Goal: Check status: Check status

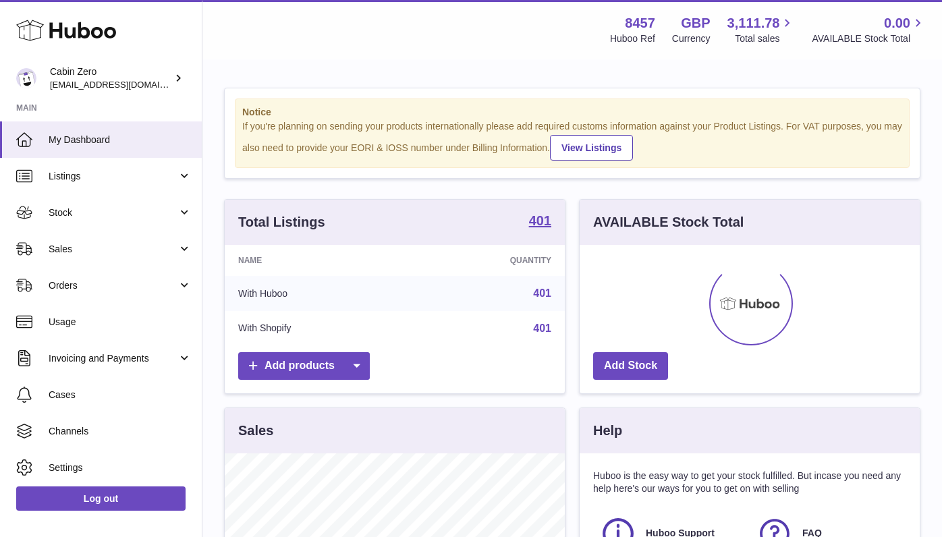
scroll to position [211, 340]
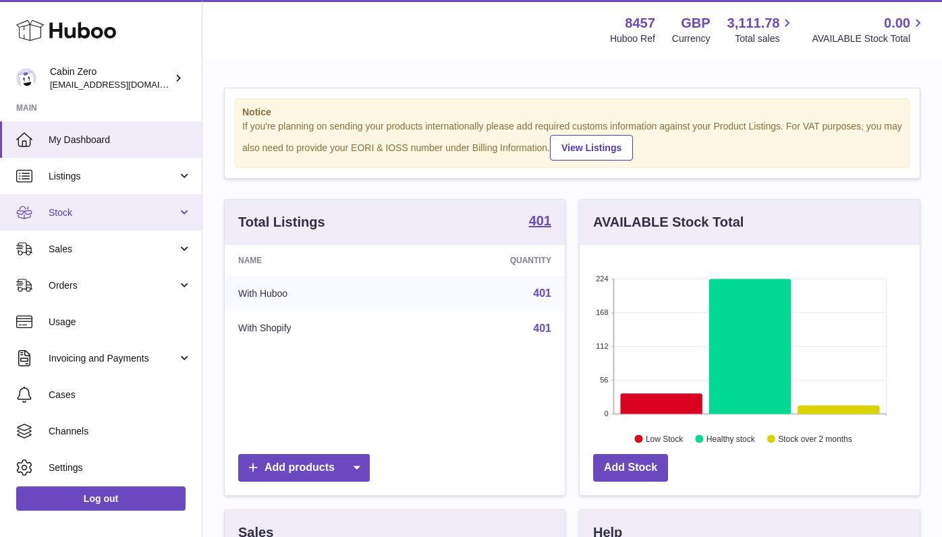
click at [177, 211] on link "Stock" at bounding box center [101, 212] width 202 height 36
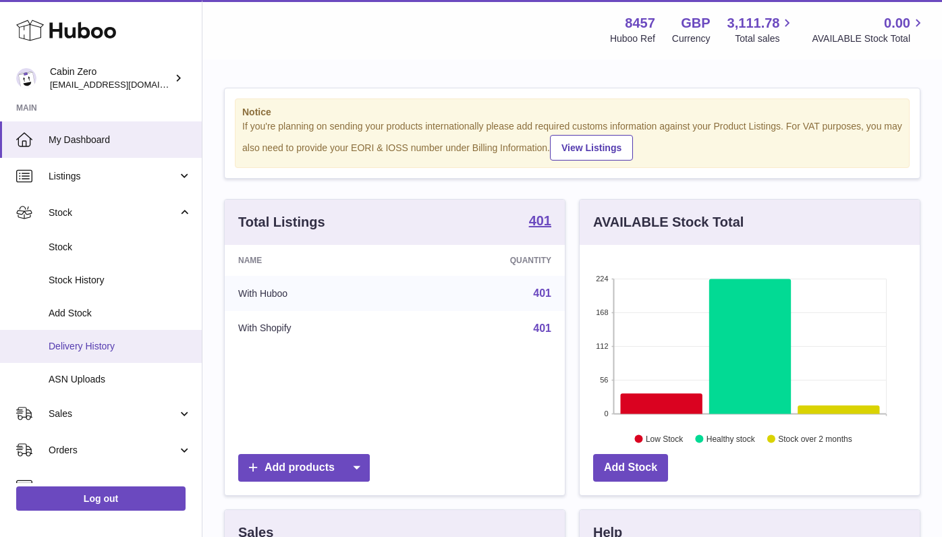
click at [121, 349] on link "Delivery History" at bounding box center [101, 346] width 202 height 33
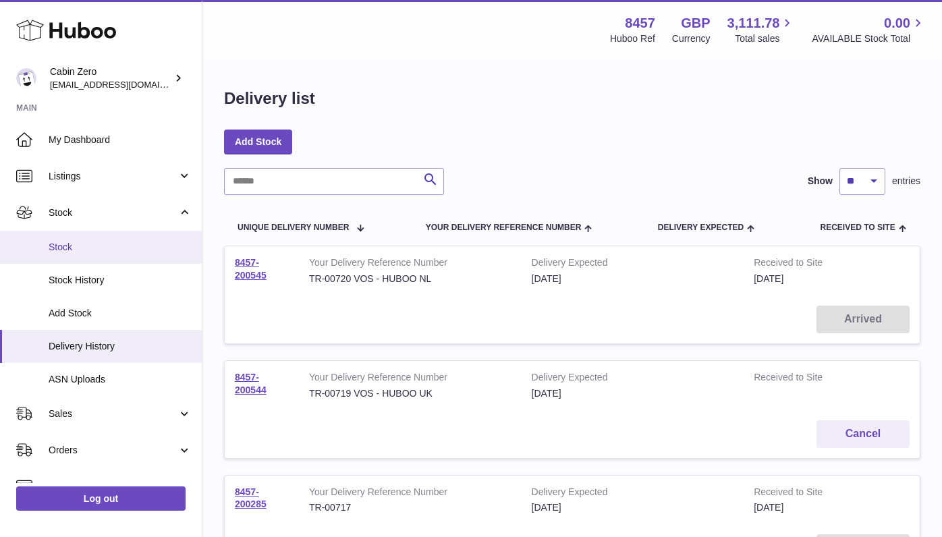
click at [124, 245] on span "Stock" at bounding box center [120, 247] width 143 height 13
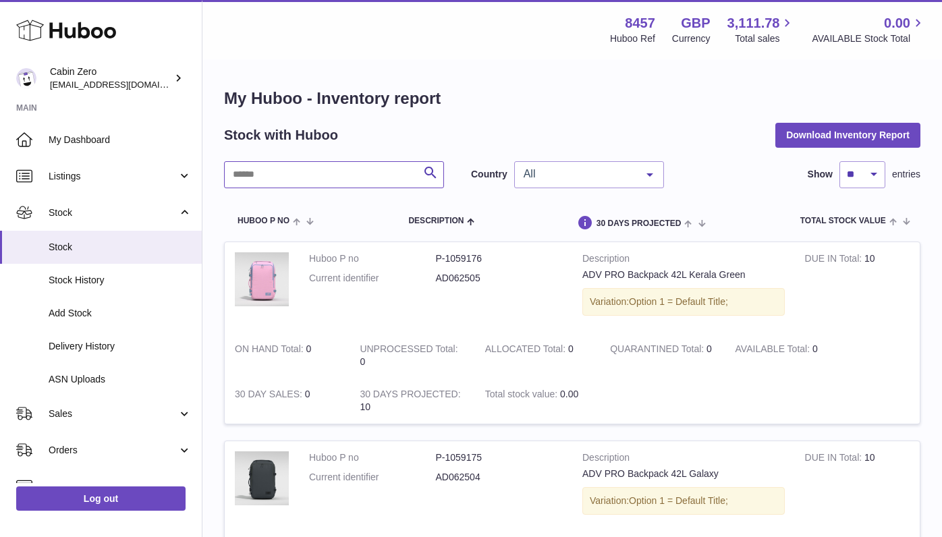
click at [387, 175] on input "text" at bounding box center [334, 174] width 220 height 27
paste input "********"
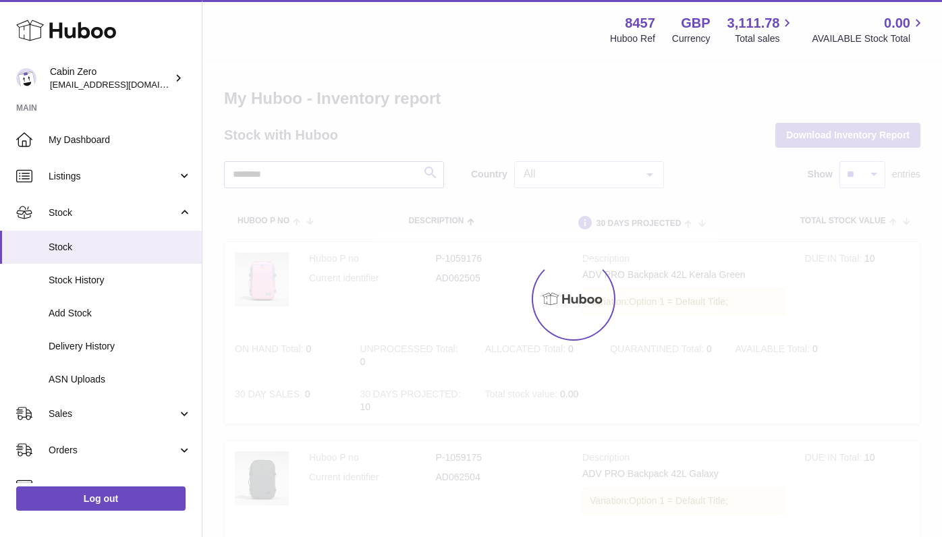
type input "********"
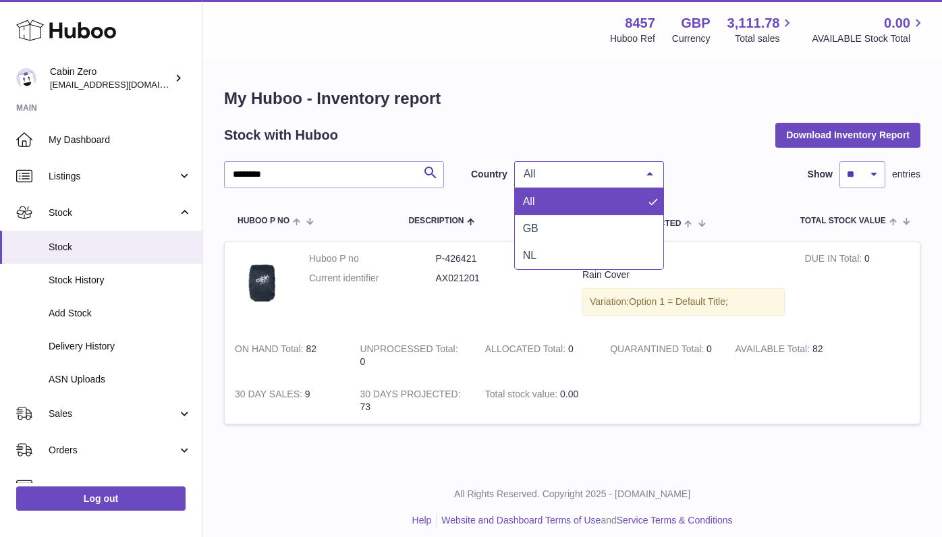
click at [650, 175] on div at bounding box center [649, 175] width 27 height 26
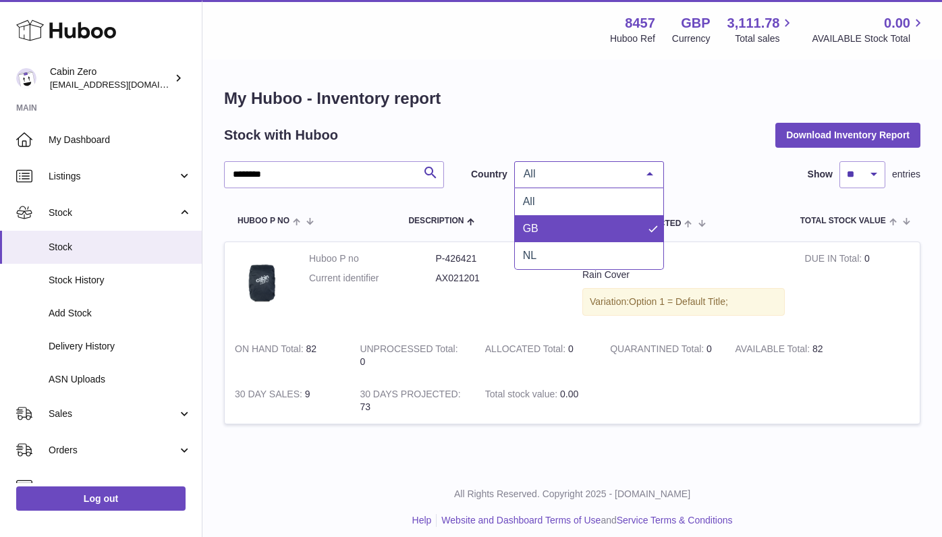
click at [629, 223] on span "GB" at bounding box center [589, 228] width 148 height 27
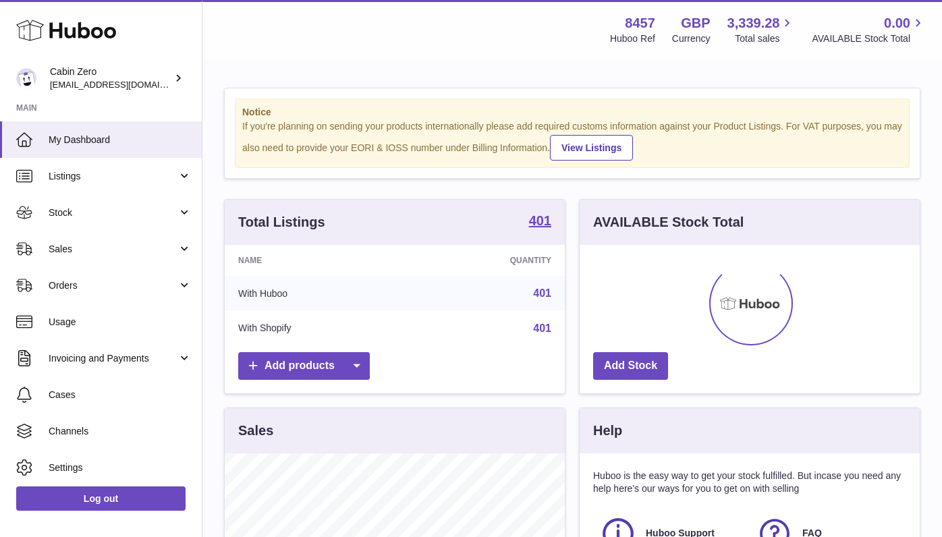
scroll to position [211, 340]
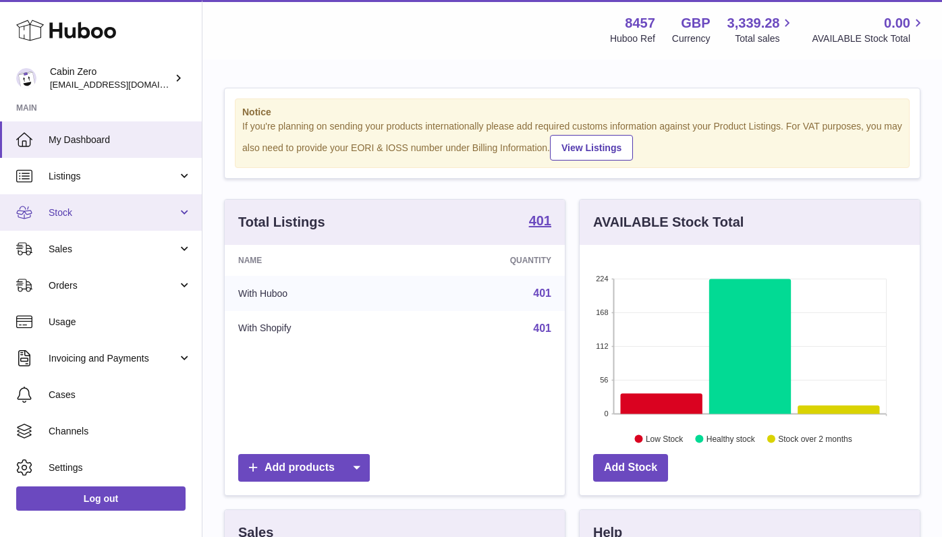
click at [184, 203] on link "Stock" at bounding box center [101, 212] width 202 height 36
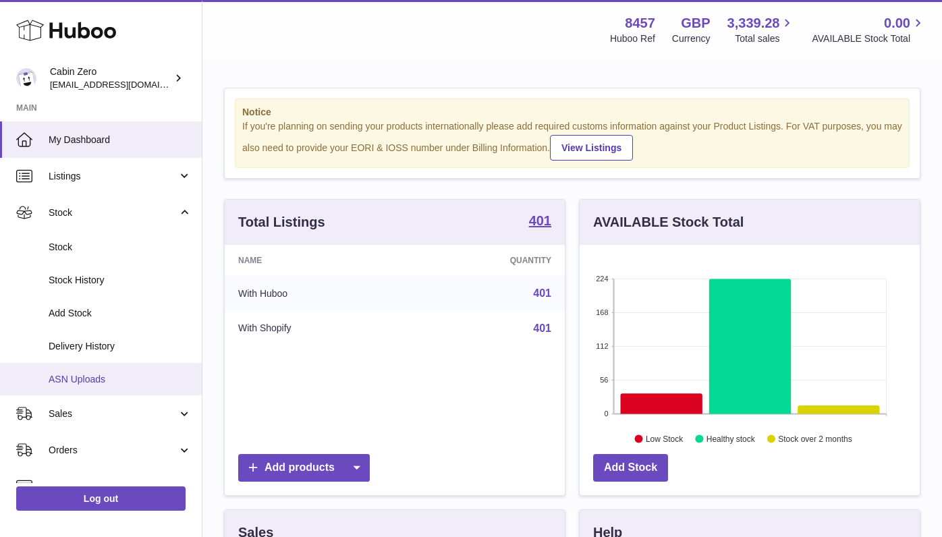
click at [112, 375] on span "ASN Uploads" at bounding box center [120, 379] width 143 height 13
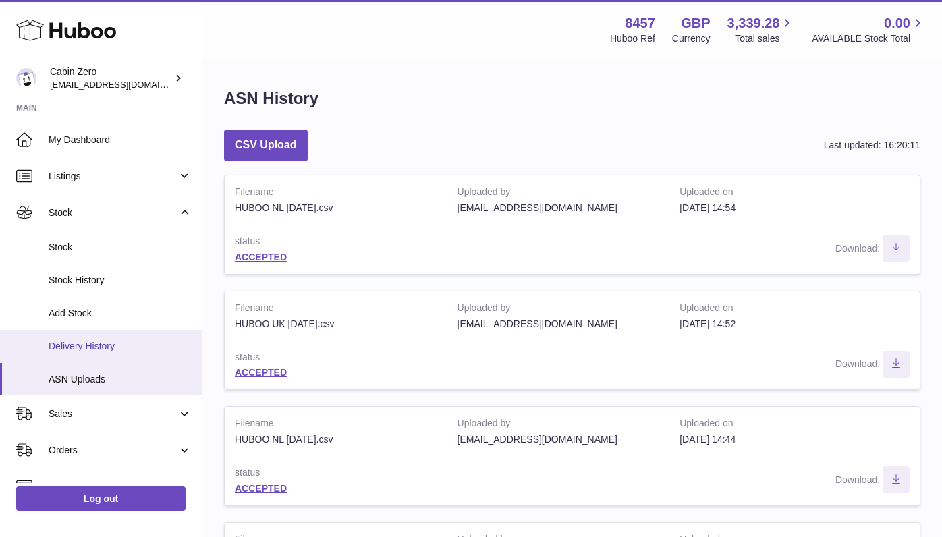
click at [112, 341] on span "Delivery History" at bounding box center [120, 346] width 143 height 13
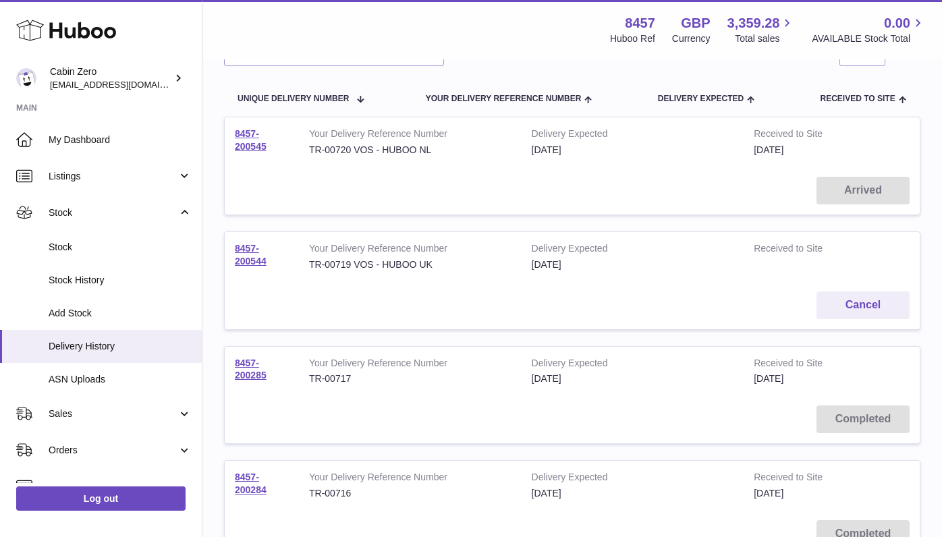
scroll to position [131, 0]
